Goal: Task Accomplishment & Management: Manage account settings

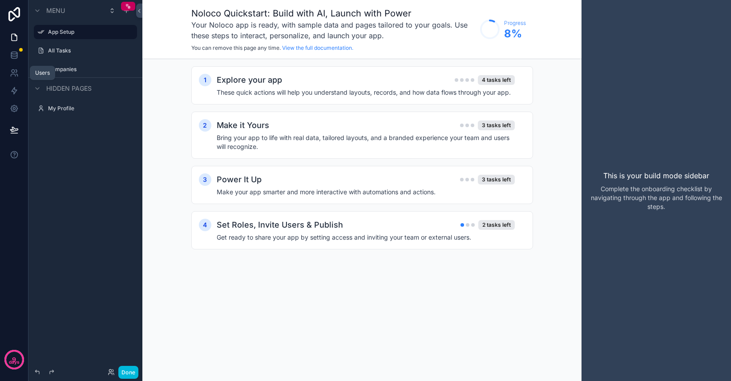
click at [13, 74] on icon at bounding box center [13, 75] width 4 height 2
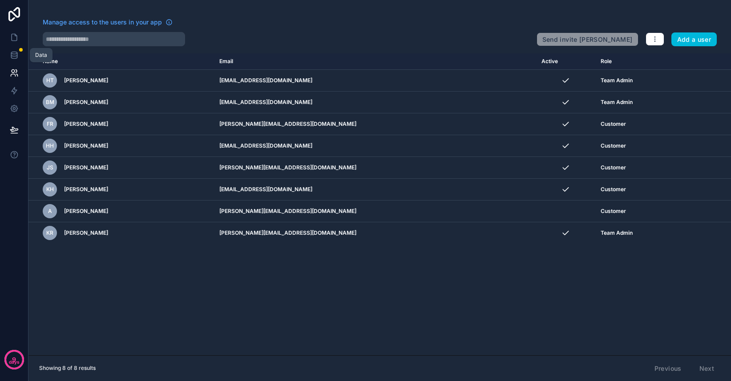
click at [15, 56] on icon at bounding box center [14, 55] width 9 height 9
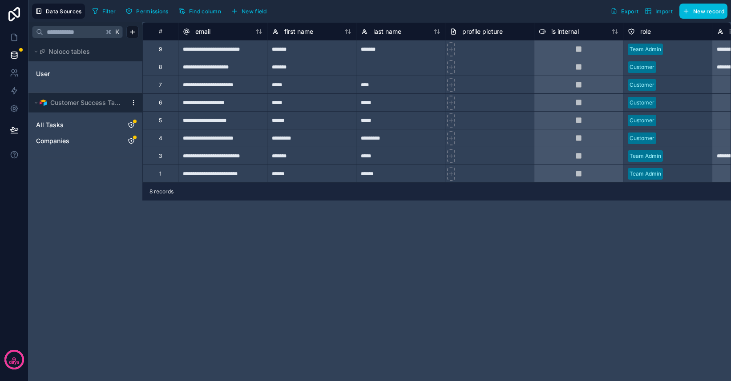
click at [52, 73] on link "User" at bounding box center [72, 73] width 72 height 9
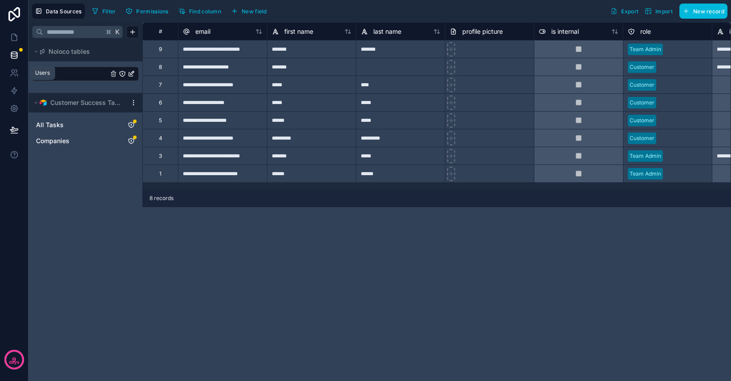
click at [12, 74] on icon at bounding box center [13, 75] width 4 height 2
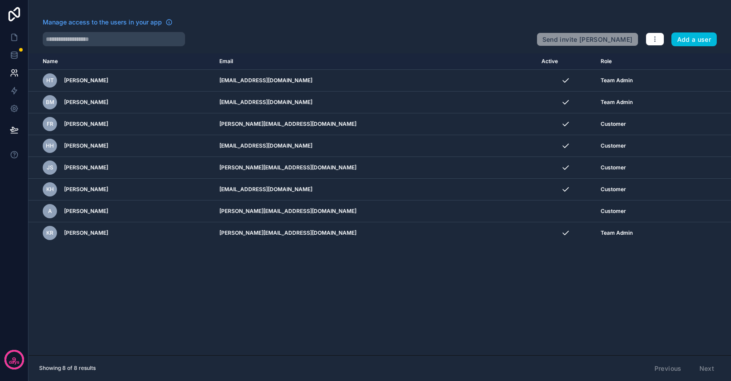
click at [0, 0] on icon "scrollable content" at bounding box center [0, 0] width 0 height 0
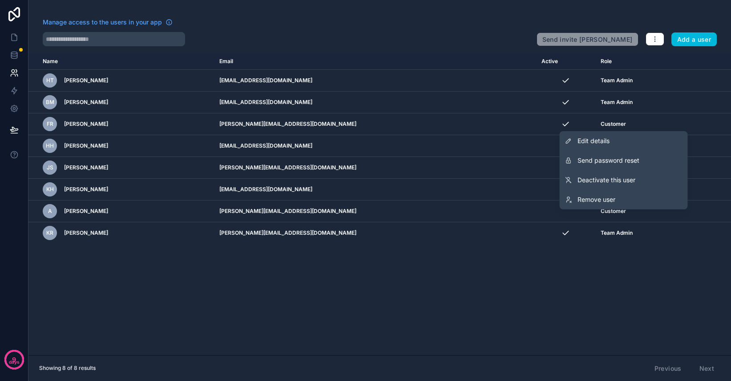
click at [571, 279] on div "Name Email Active Role userTable.email HT Hunter Tolman hunter@characterquilt.c…" at bounding box center [379, 204] width 702 height 302
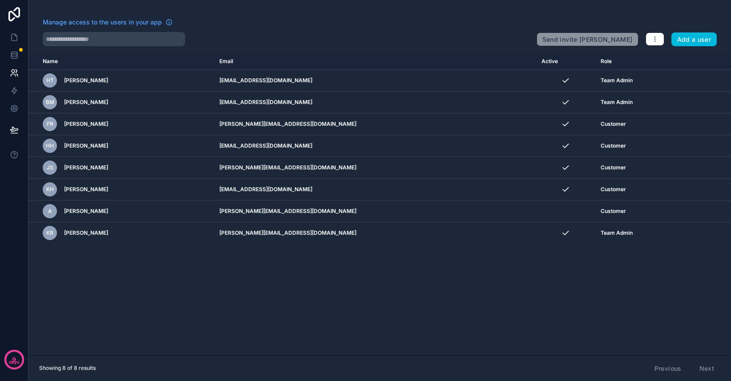
click at [0, 0] on icon "scrollable content" at bounding box center [0, 0] width 0 height 0
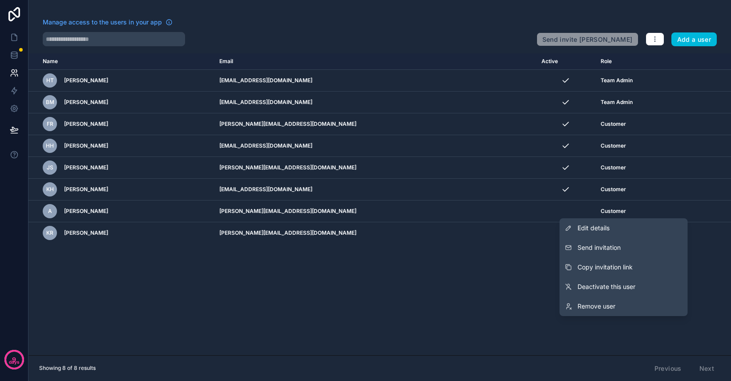
click at [605, 250] on span "Send invitation" at bounding box center [598, 247] width 43 height 9
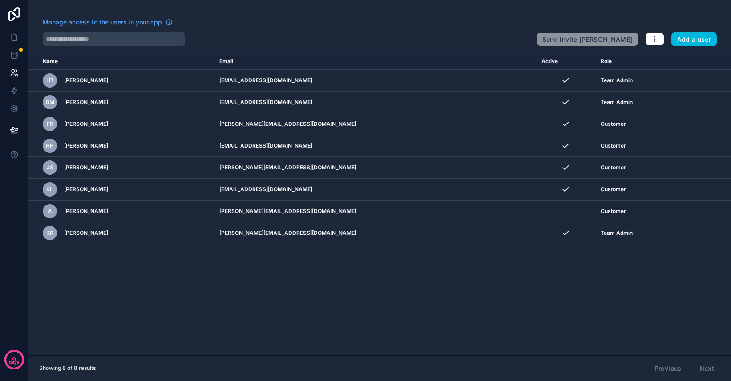
click at [690, 42] on button "Add a user" at bounding box center [694, 39] width 46 height 14
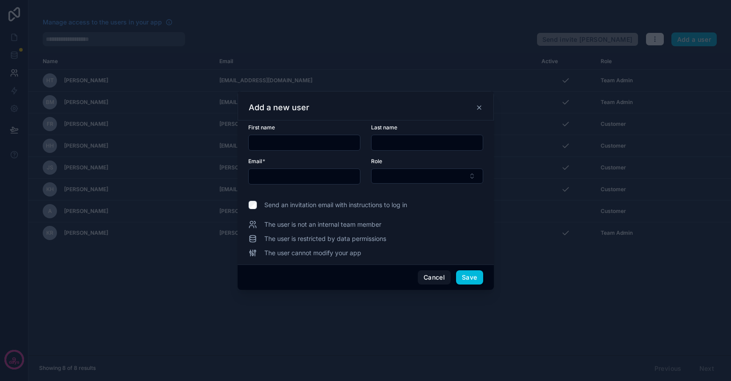
click at [282, 145] on input "text" at bounding box center [304, 143] width 111 height 12
type input "*******"
type input "*****"
paste input "**********"
type input "**********"
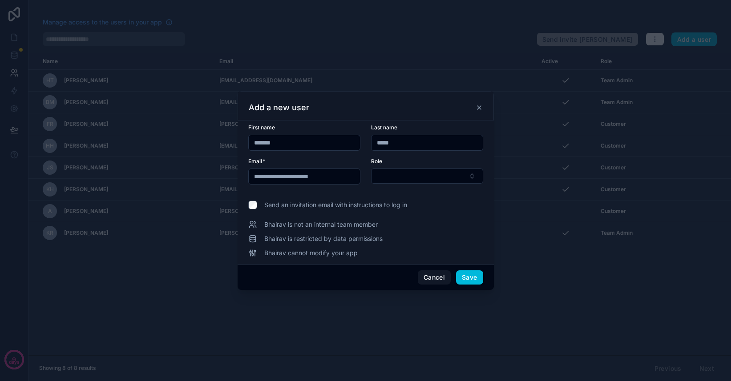
click at [407, 181] on button "Select Button" at bounding box center [427, 176] width 112 height 15
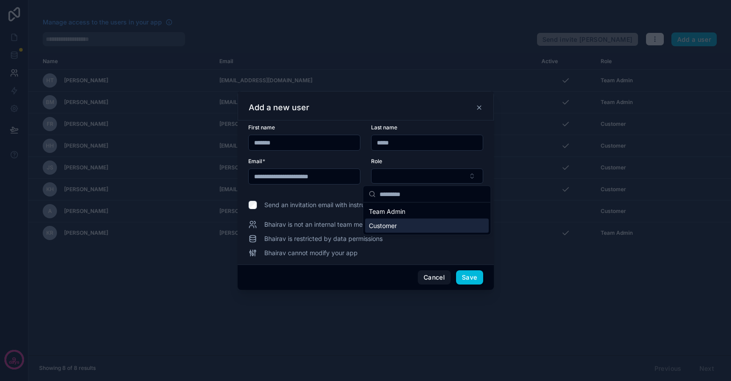
click at [397, 226] on div "Customer" at bounding box center [427, 226] width 124 height 14
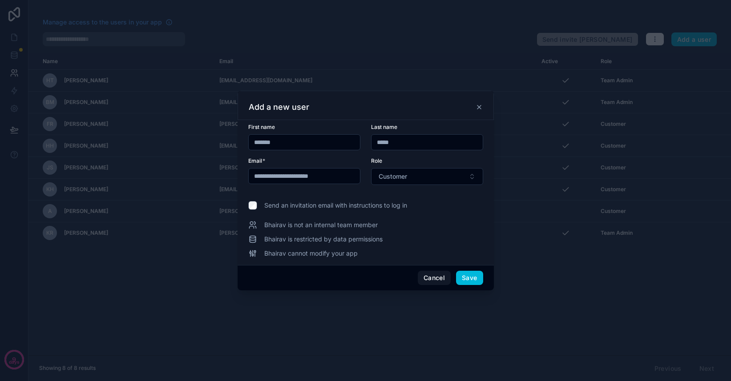
click at [474, 280] on button "Save" at bounding box center [469, 278] width 27 height 14
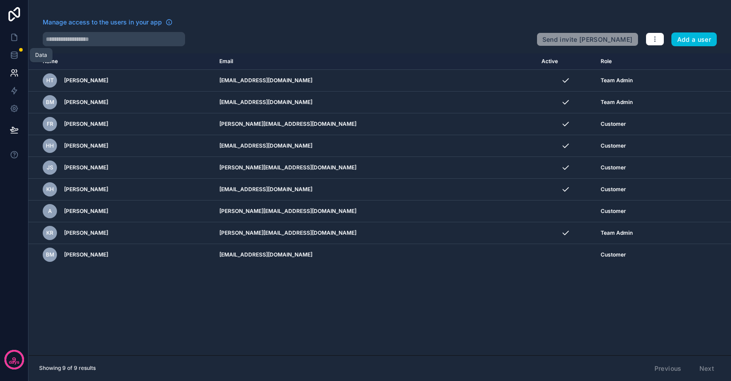
click at [15, 58] on icon at bounding box center [14, 57] width 6 height 4
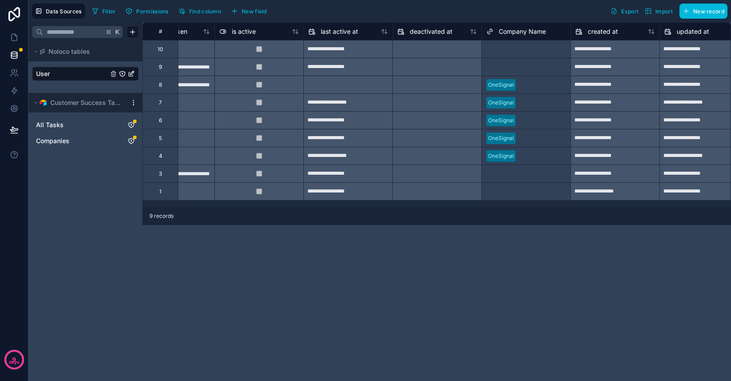
scroll to position [0, 592]
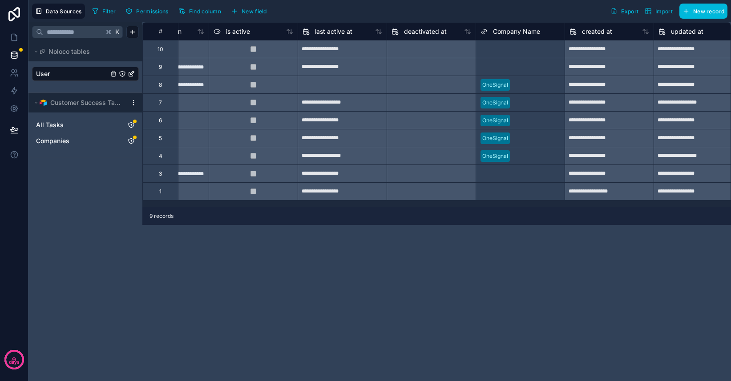
click at [535, 49] on div "Select a Company Name" at bounding box center [511, 49] width 63 height 7
click at [507, 51] on div "Select a Company Name" at bounding box center [511, 49] width 63 height 7
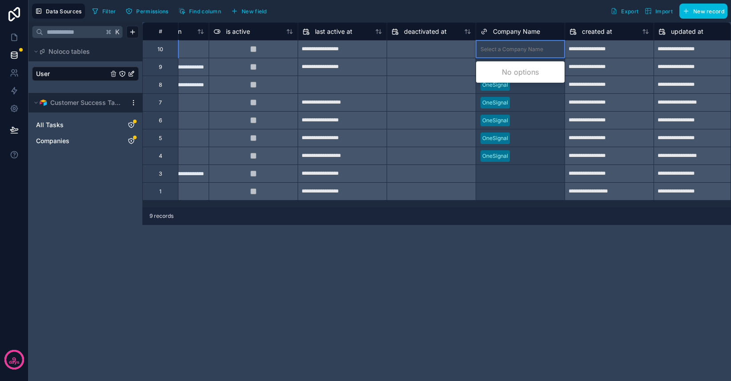
click at [507, 51] on div "Select a Company Name" at bounding box center [511, 49] width 63 height 7
type input "***"
click at [512, 73] on div "OneSignal" at bounding box center [520, 72] width 89 height 18
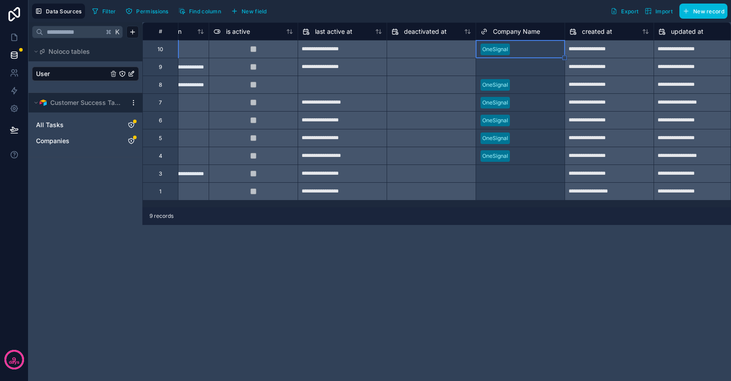
click at [490, 243] on div "**********" at bounding box center [436, 201] width 588 height 359
click at [61, 120] on div "All Tasks" at bounding box center [85, 125] width 107 height 14
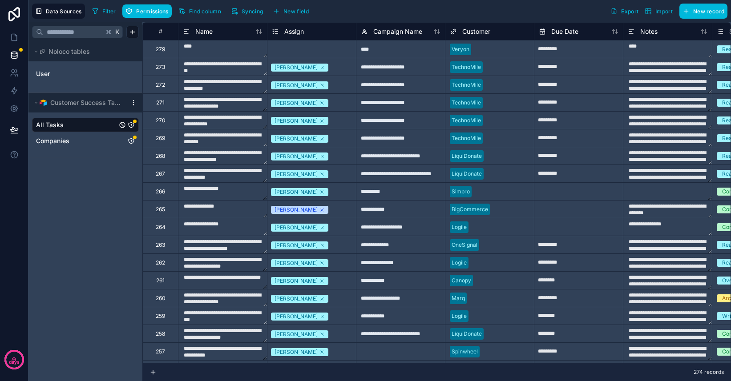
click at [65, 142] on span "Companies" at bounding box center [52, 141] width 33 height 9
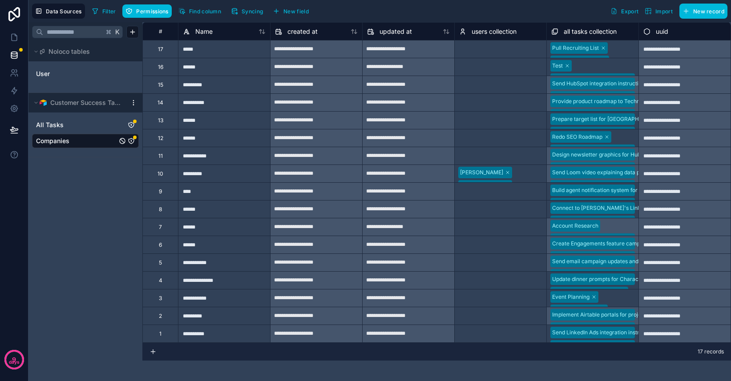
click at [62, 78] on link "User" at bounding box center [72, 73] width 72 height 9
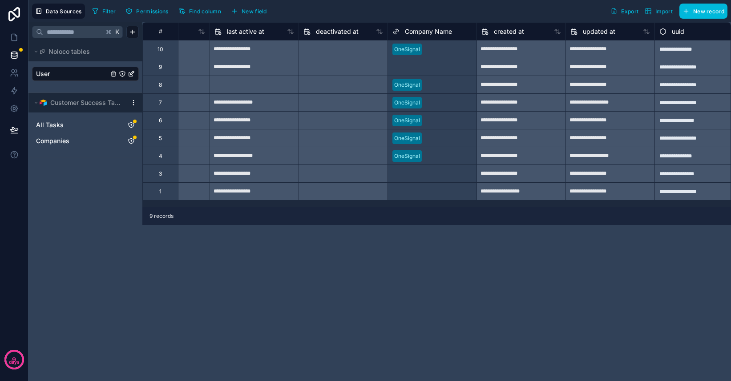
scroll to position [0, 693]
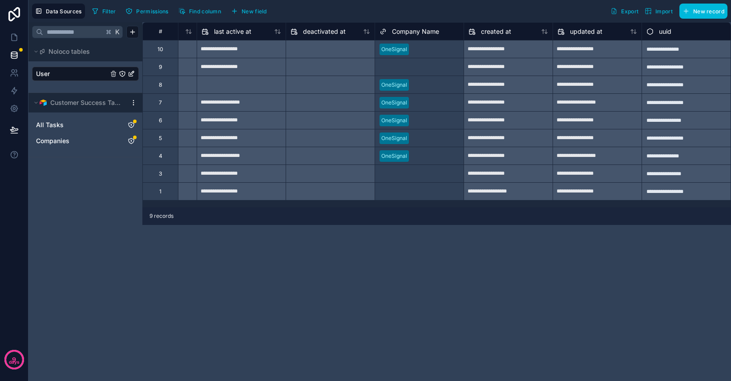
click at [72, 124] on link "All Tasks" at bounding box center [76, 125] width 81 height 9
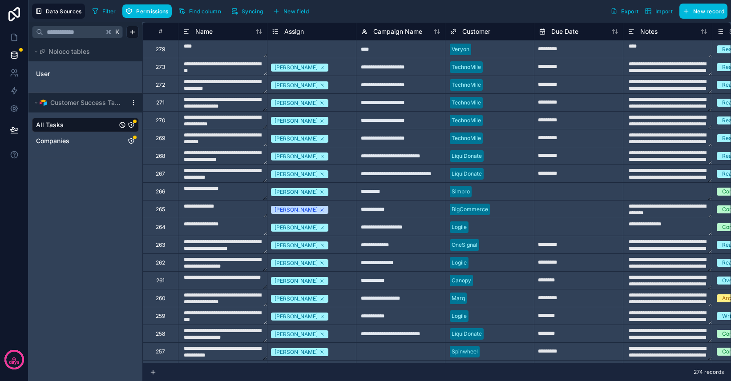
click at [132, 125] on icon "All Tasks" at bounding box center [131, 124] width 7 height 7
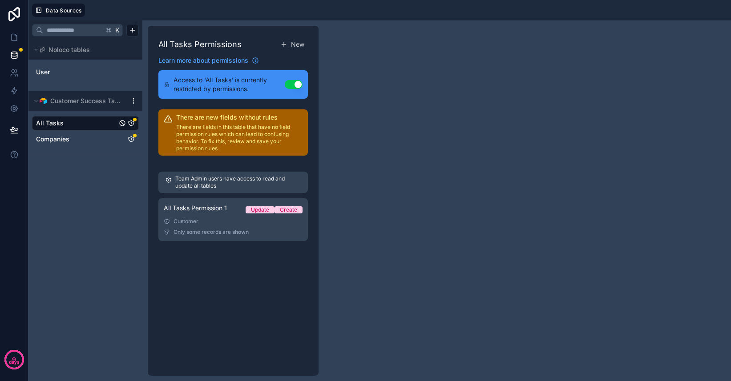
click at [132, 138] on icon "Companies" at bounding box center [131, 139] width 7 height 7
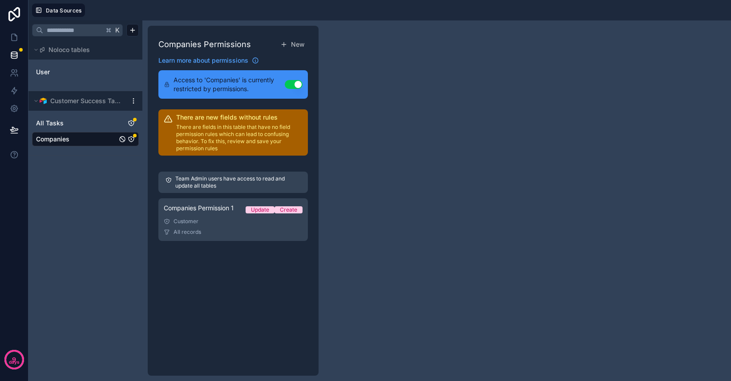
click at [208, 211] on span "Companies Permission 1" at bounding box center [199, 208] width 70 height 9
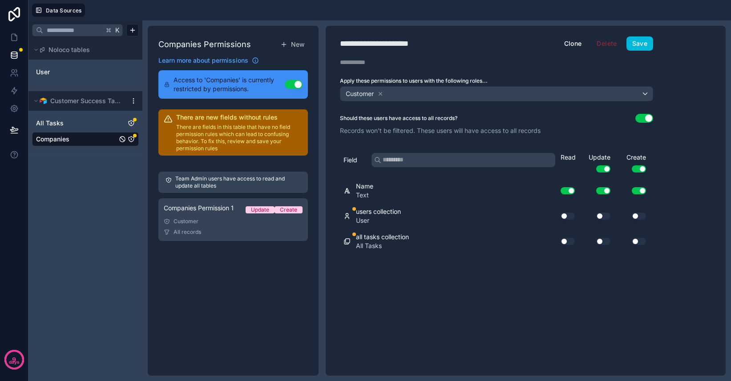
click at [487, 213] on div "users collection User" at bounding box center [443, 216] width 201 height 18
click at [565, 241] on button "Use setting" at bounding box center [567, 241] width 14 height 7
click at [602, 241] on button "Use setting" at bounding box center [603, 241] width 14 height 7
click at [637, 241] on button "Use setting" at bounding box center [639, 241] width 14 height 7
click at [55, 124] on span "All Tasks" at bounding box center [50, 123] width 28 height 9
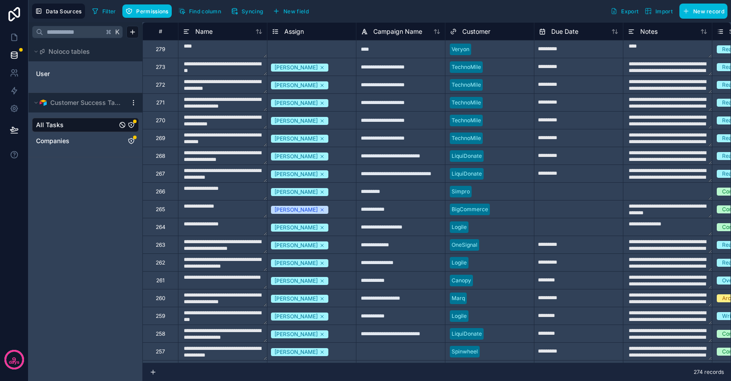
click at [133, 129] on div "All Tasks" at bounding box center [85, 125] width 107 height 14
click at [132, 125] on icon "All Tasks" at bounding box center [131, 124] width 7 height 7
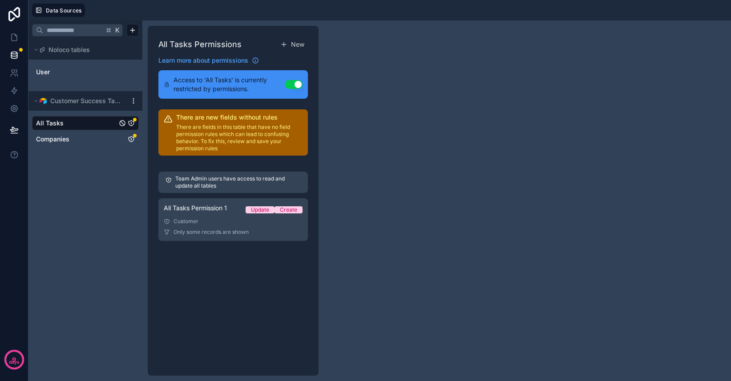
click at [205, 217] on link "All Tasks Permission 1 Update Create Customer Only some records are shown" at bounding box center [232, 219] width 149 height 43
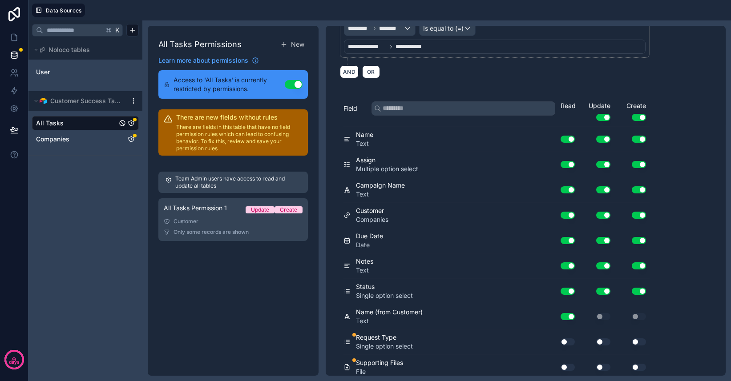
scroll to position [131, 0]
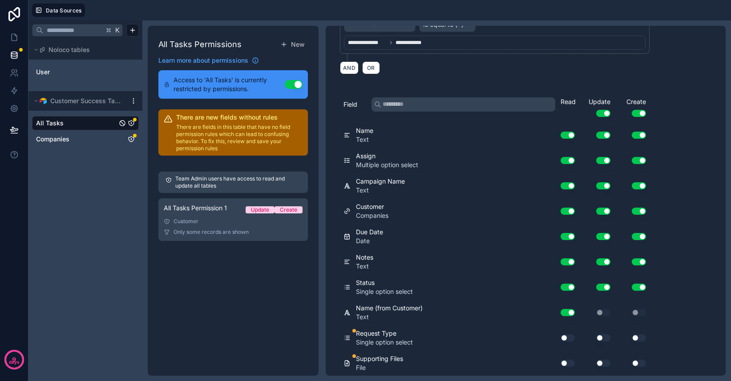
click at [566, 338] on button "Use setting" at bounding box center [567, 337] width 14 height 7
click at [564, 366] on div "Use setting" at bounding box center [564, 363] width 28 height 14
click at [564, 365] on button "Use setting" at bounding box center [567, 363] width 14 height 7
click at [598, 362] on button "Use setting" at bounding box center [603, 363] width 14 height 7
click at [636, 363] on button "Use setting" at bounding box center [639, 363] width 14 height 7
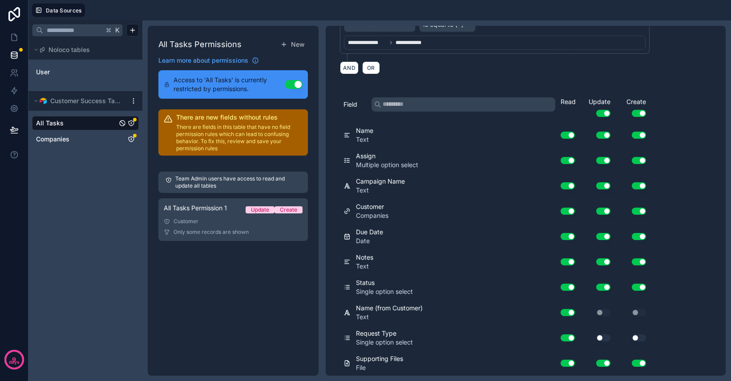
click at [636, 337] on button "Use setting" at bounding box center [639, 337] width 14 height 7
click at [599, 338] on button "Use setting" at bounding box center [603, 337] width 14 height 7
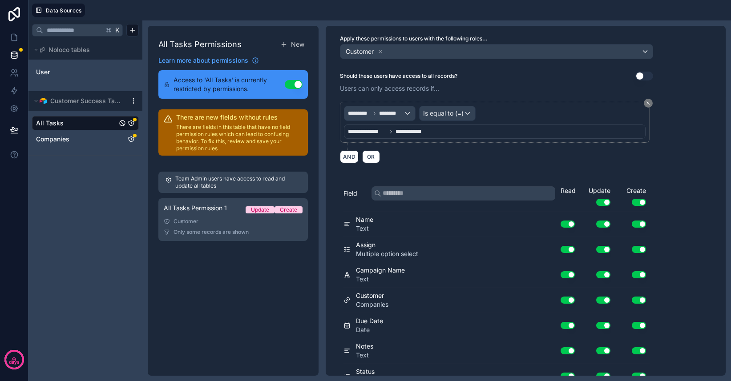
scroll to position [0, 0]
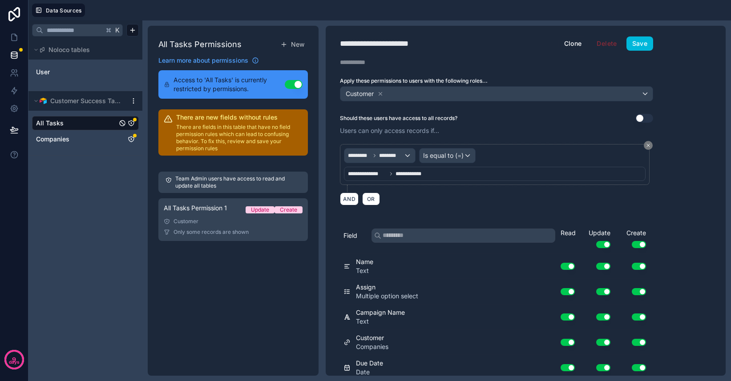
click at [642, 44] on button "Save" at bounding box center [639, 43] width 27 height 14
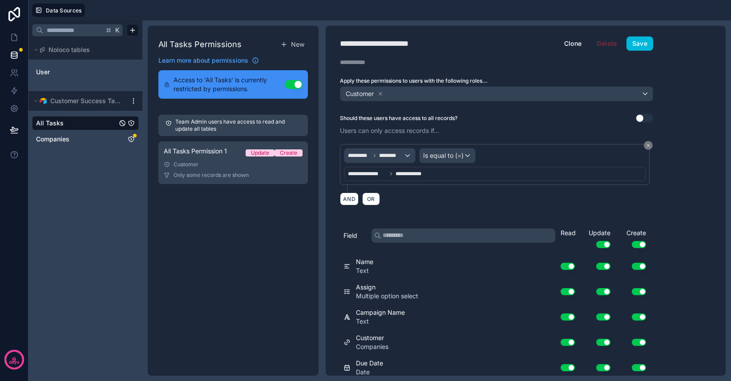
click at [133, 139] on icon "Companies" at bounding box center [131, 139] width 7 height 7
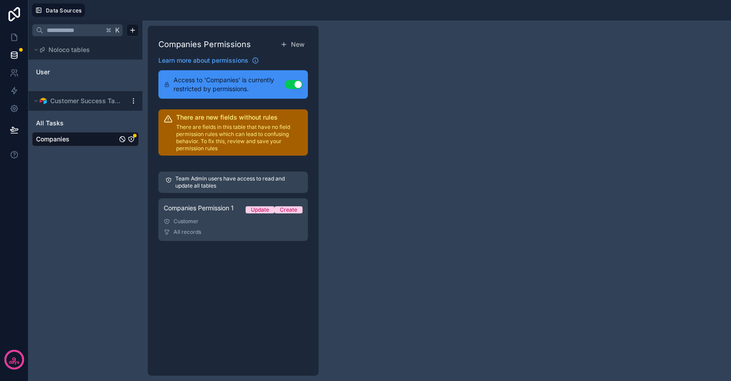
click at [217, 217] on link "Companies Permission 1 Update Create Customer All records" at bounding box center [232, 219] width 149 height 43
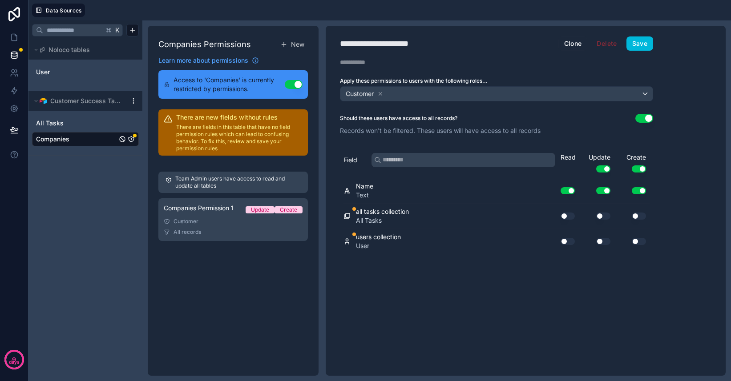
click at [567, 217] on button "Use setting" at bounding box center [567, 216] width 14 height 7
click at [602, 215] on button "Use setting" at bounding box center [603, 216] width 14 height 7
click at [637, 217] on button "Use setting" at bounding box center [639, 216] width 14 height 7
click at [637, 245] on div "Use setting" at bounding box center [632, 241] width 36 height 14
click at [636, 241] on button "Use setting" at bounding box center [639, 241] width 14 height 7
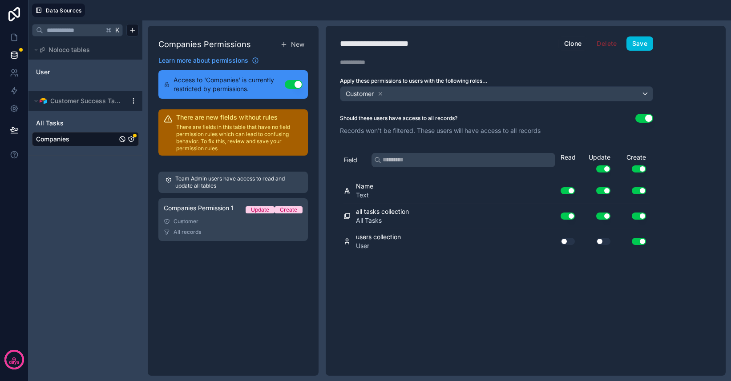
click at [599, 241] on button "Use setting" at bounding box center [603, 241] width 14 height 7
click at [563, 242] on button "Use setting" at bounding box center [567, 241] width 14 height 7
click at [637, 48] on button "Save" at bounding box center [639, 43] width 27 height 14
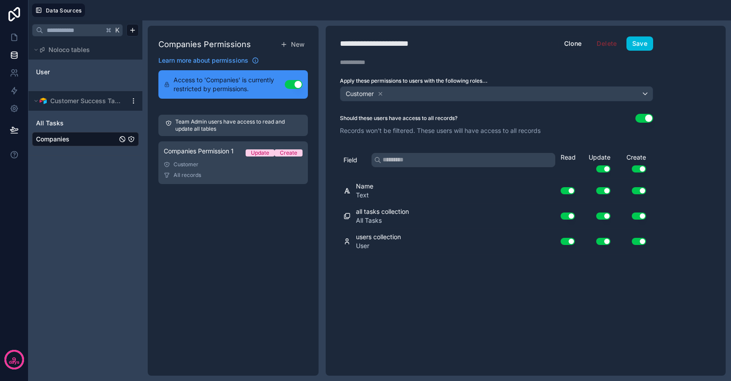
click at [51, 72] on link "User" at bounding box center [72, 72] width 72 height 9
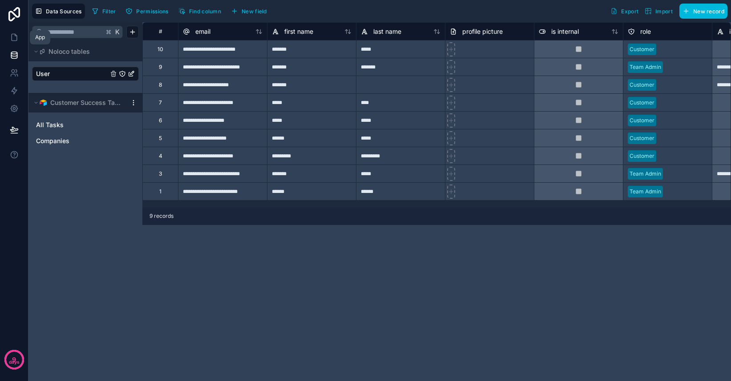
click at [17, 39] on icon at bounding box center [14, 37] width 9 height 9
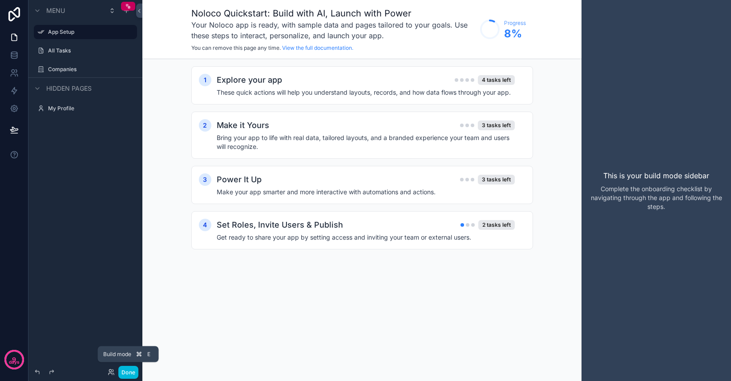
click at [129, 373] on button "Done" at bounding box center [128, 372] width 20 height 13
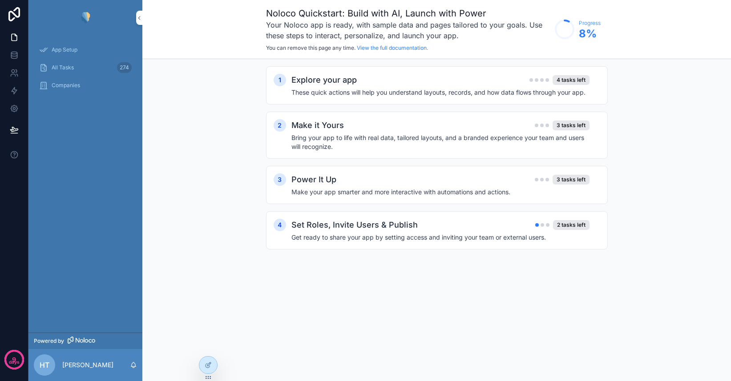
click at [0, 0] on icon at bounding box center [0, 0] width 0 height 0
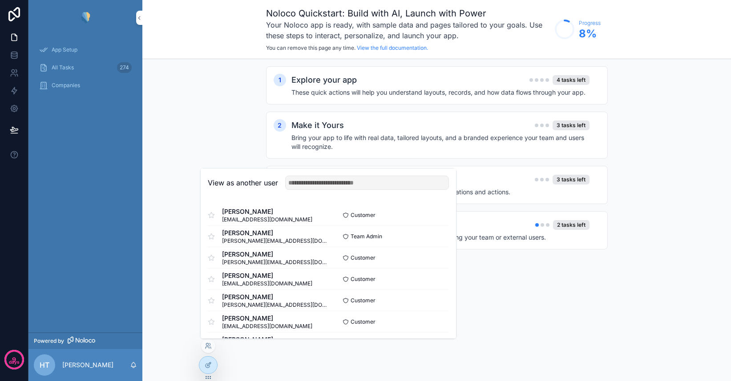
click at [0, 0] on button "Select" at bounding box center [0, 0] width 0 height 0
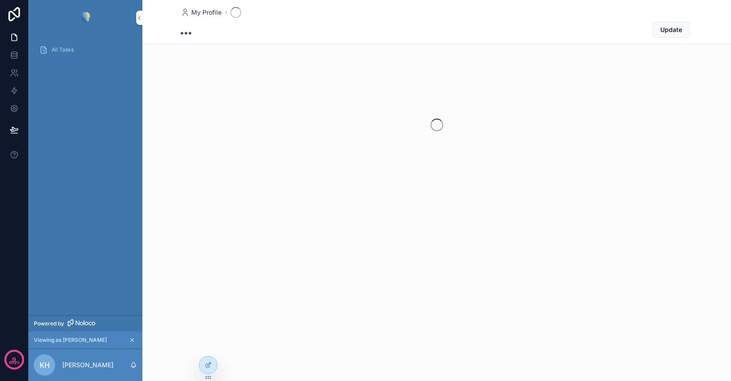
click at [67, 47] on span "All Tasks" at bounding box center [63, 49] width 22 height 7
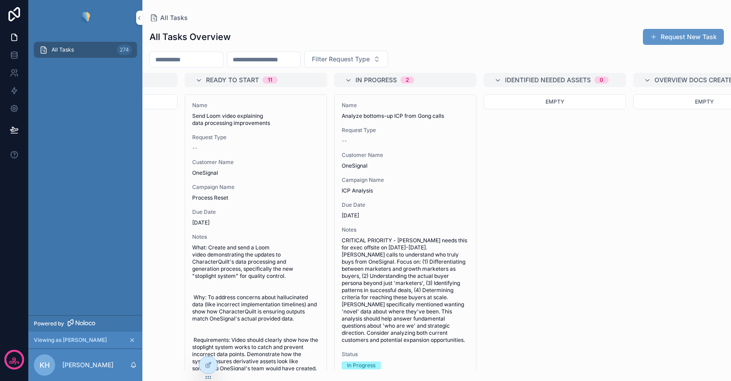
scroll to position [0, 110]
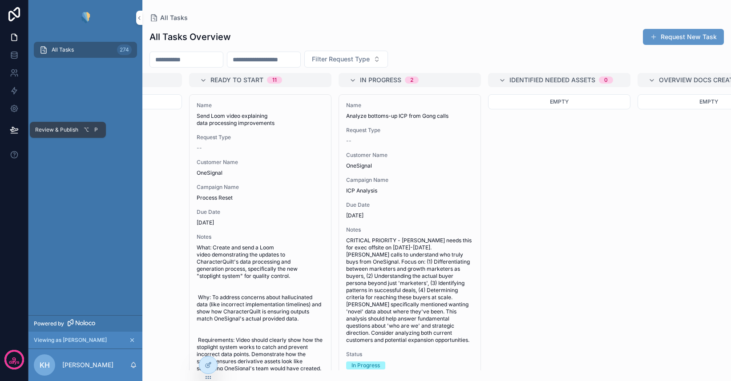
click at [67, 135] on div "Review & Publish ⌥ P" at bounding box center [68, 130] width 76 height 16
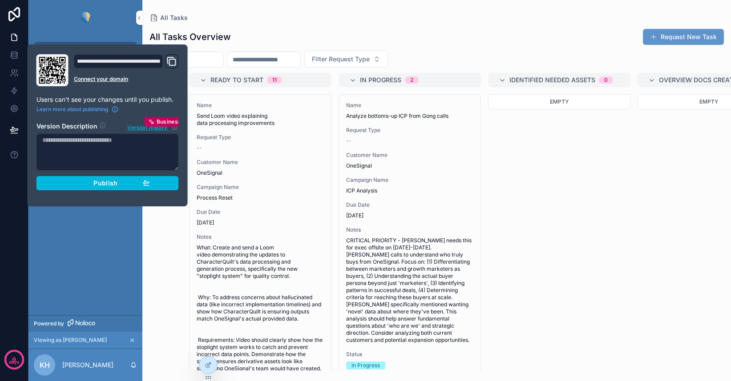
click at [93, 186] on div "Publish" at bounding box center [107, 183] width 84 height 8
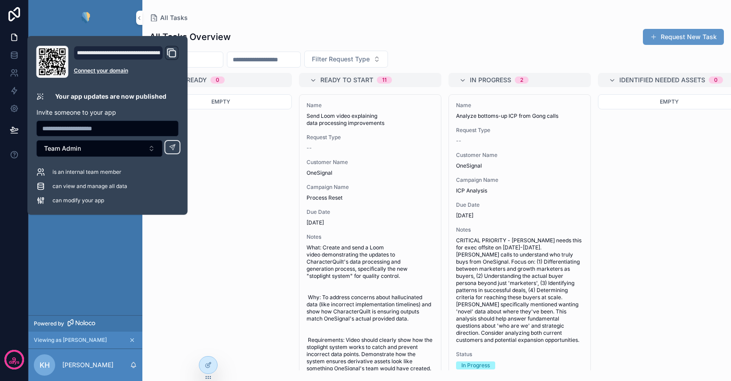
click at [154, 150] on button "Team Admin" at bounding box center [99, 148] width 126 height 17
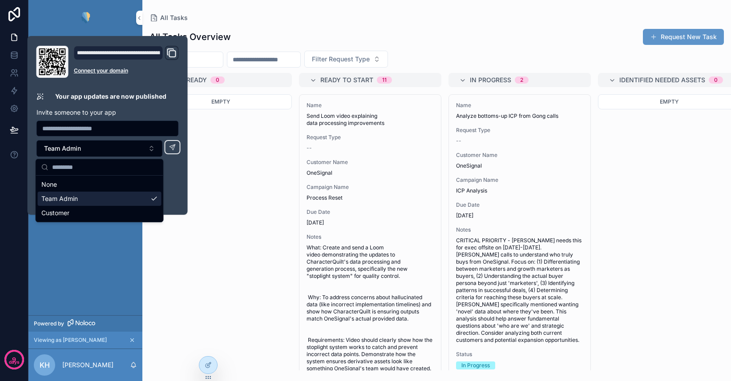
click at [175, 191] on div "is an internal team member can view and manage all data can modify your app" at bounding box center [107, 186] width 142 height 37
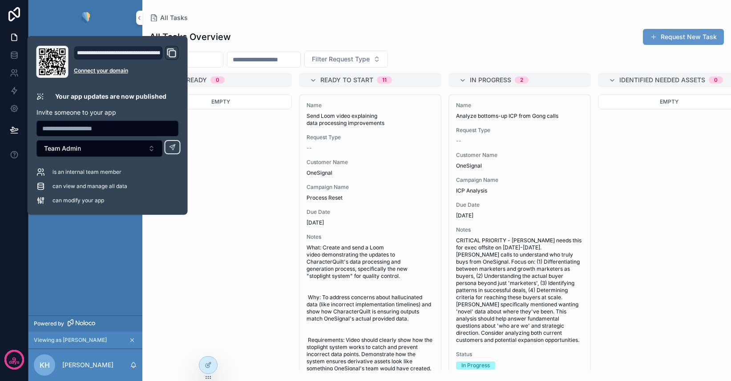
click at [138, 154] on button "Team Admin" at bounding box center [99, 148] width 126 height 17
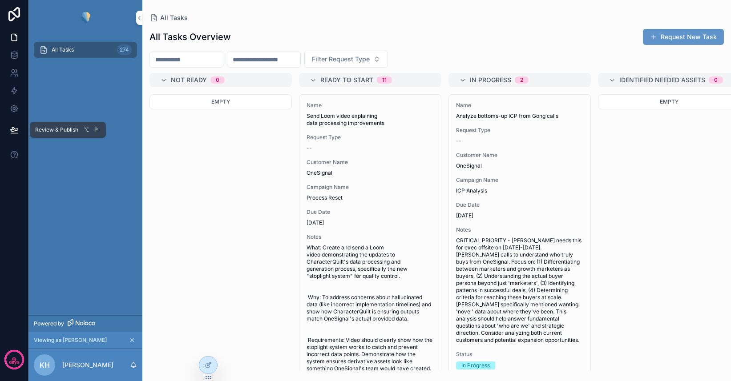
click at [15, 128] on icon at bounding box center [14, 129] width 9 height 9
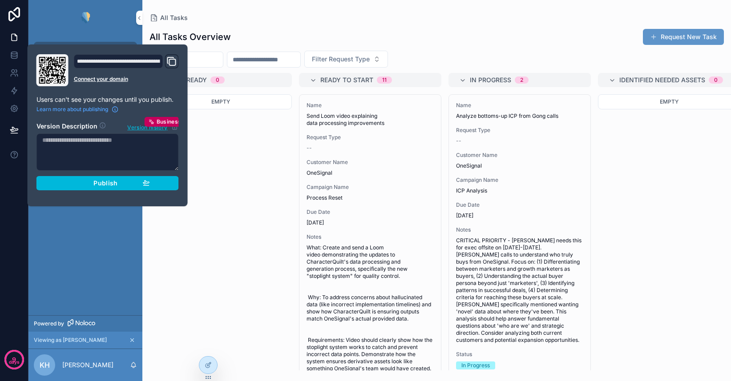
click at [99, 183] on span "Publish" at bounding box center [105, 183] width 24 height 8
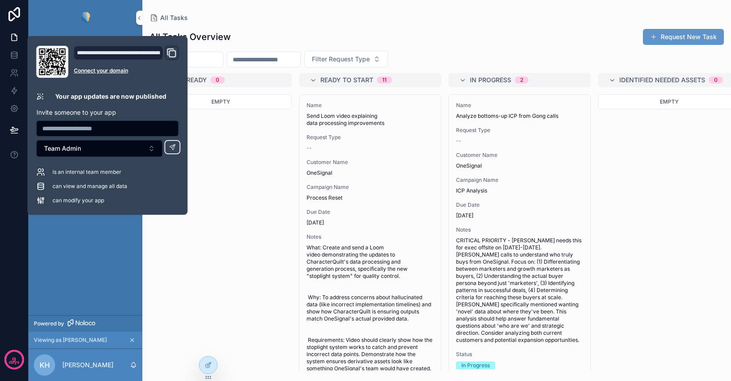
click at [153, 150] on button "Team Admin" at bounding box center [99, 148] width 126 height 17
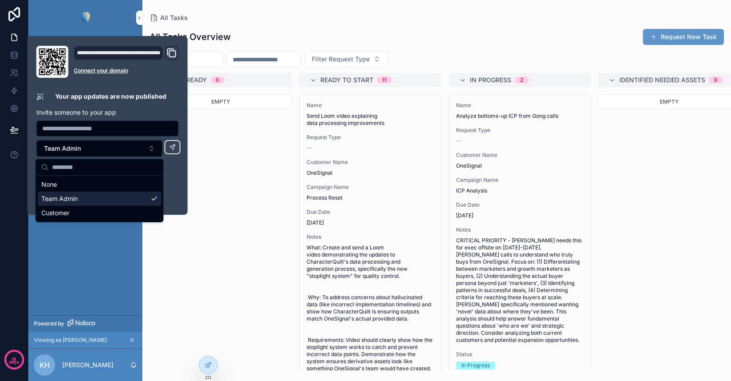
click at [173, 193] on div "is an internal team member can view and manage all data can modify your app" at bounding box center [107, 186] width 142 height 37
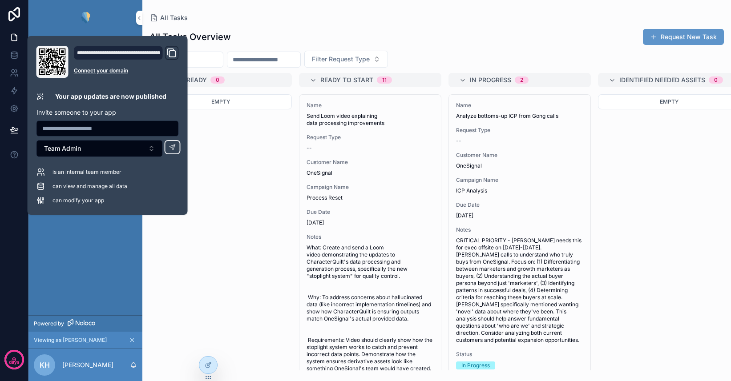
click at [80, 282] on div "All Tasks 274" at bounding box center [85, 176] width 114 height 280
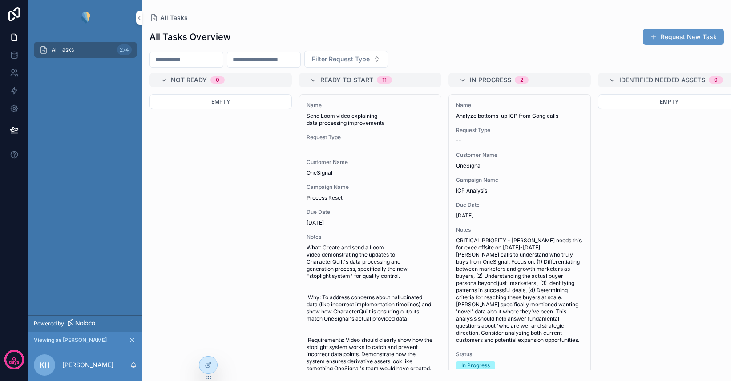
click at [130, 340] on icon "scrollable content" at bounding box center [132, 340] width 6 height 6
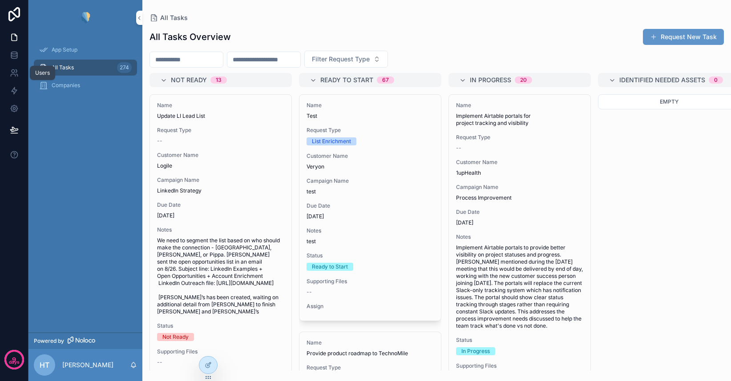
click at [10, 72] on icon at bounding box center [14, 72] width 9 height 9
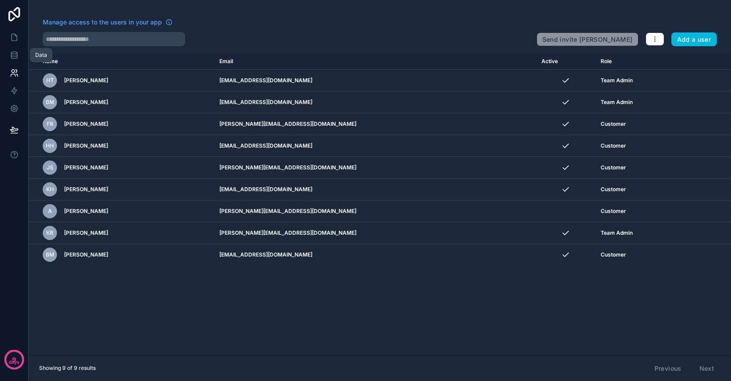
click at [14, 51] on icon at bounding box center [14, 55] width 9 height 9
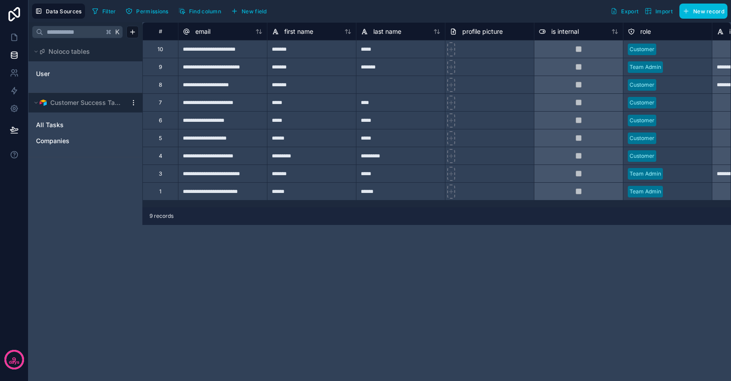
click at [57, 72] on link "User" at bounding box center [72, 73] width 72 height 9
click at [69, 125] on link "All Tasks" at bounding box center [76, 125] width 81 height 9
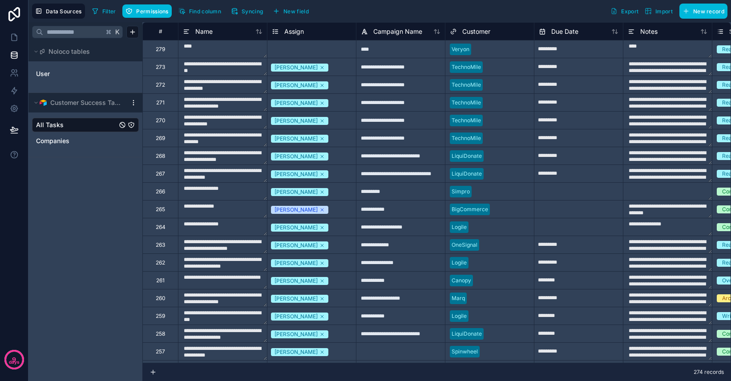
click at [131, 127] on icon "All Tasks" at bounding box center [131, 124] width 7 height 7
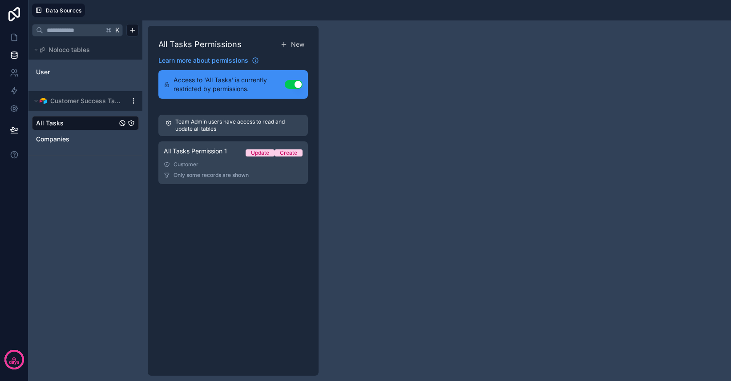
click at [210, 170] on link "All Tasks Permission 1 Update Create Customer Only some records are shown" at bounding box center [232, 162] width 149 height 43
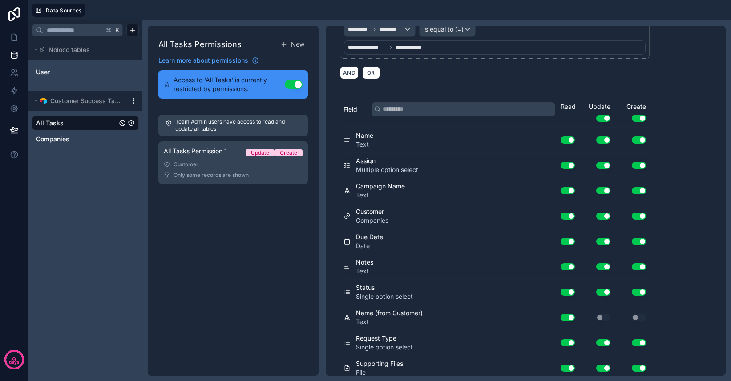
scroll to position [131, 0]
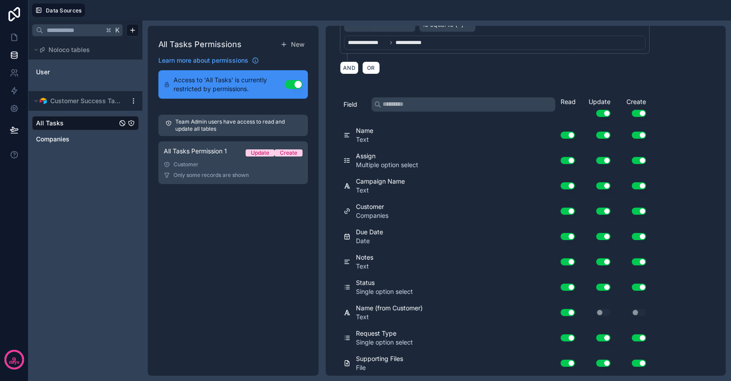
click at [603, 209] on button "Use setting" at bounding box center [603, 211] width 14 height 7
click at [640, 212] on button "Use setting" at bounding box center [639, 211] width 14 height 7
click at [605, 161] on button "Use setting" at bounding box center [603, 160] width 14 height 7
click at [643, 159] on button "Use setting" at bounding box center [639, 160] width 14 height 7
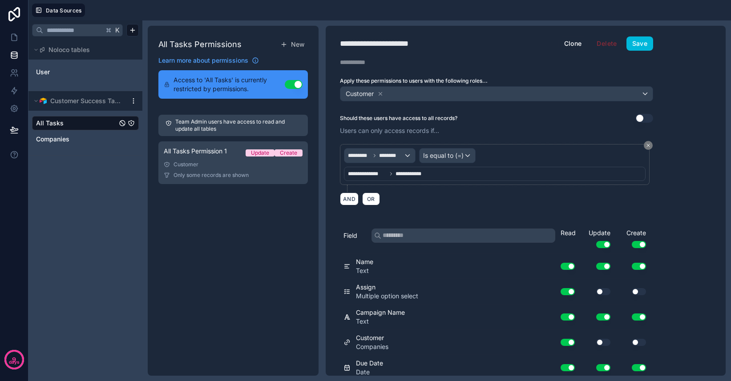
click at [646, 45] on button "Save" at bounding box center [639, 43] width 27 height 14
